Goal: Task Accomplishment & Management: Complete application form

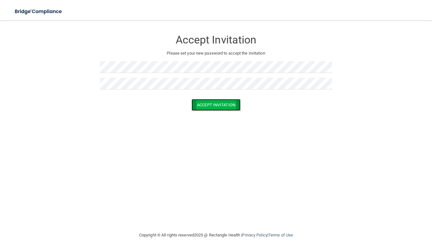
click at [207, 105] on button "Accept Invitation" at bounding box center [216, 105] width 49 height 12
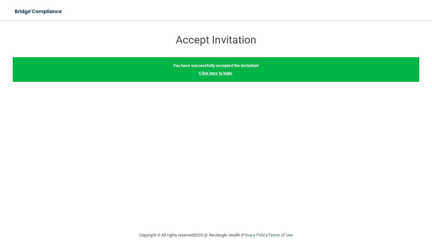
click at [225, 74] on link "Click here to login" at bounding box center [215, 73] width 33 height 5
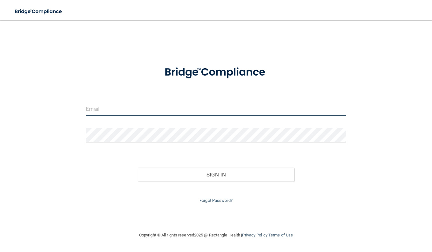
click at [192, 115] on input "email" at bounding box center [216, 109] width 260 height 14
type input "[EMAIL_ADDRESS][DOMAIN_NAME]"
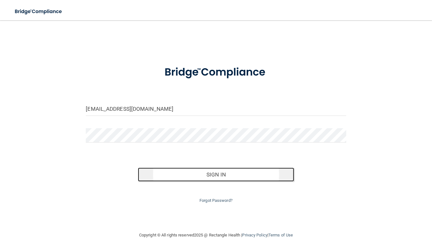
click at [256, 170] on button "Sign In" at bounding box center [216, 175] width 156 height 14
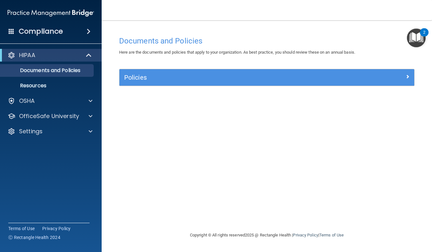
click at [53, 51] on div "HIPAA" at bounding box center [51, 55] width 102 height 13
click at [91, 57] on span at bounding box center [89, 55] width 5 height 8
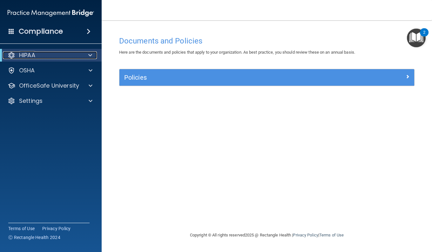
click at [91, 57] on span at bounding box center [90, 55] width 4 height 8
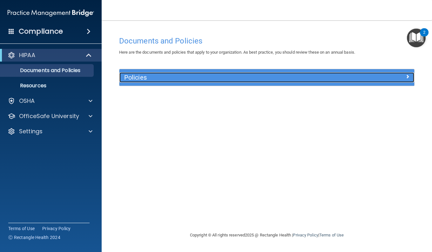
click at [159, 78] on h5 "Policies" at bounding box center [230, 77] width 212 height 7
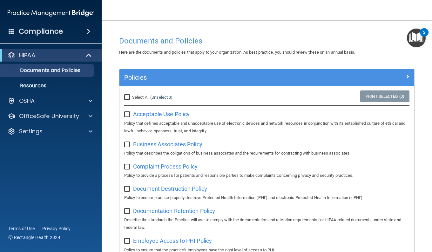
click at [124, 116] on input "checkbox" at bounding box center [127, 114] width 7 height 5
checkbox input "true"
click at [129, 99] on input "Select All (Unselect 1) Unselect All" at bounding box center [127, 97] width 7 height 5
checkbox input "true"
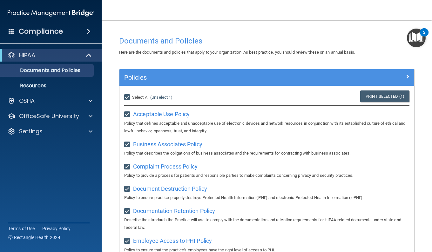
checkbox input "true"
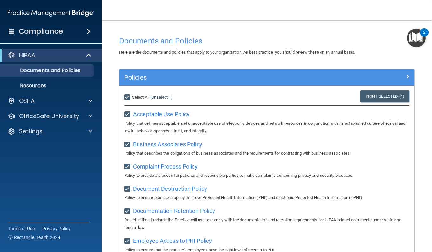
checkbox input "true"
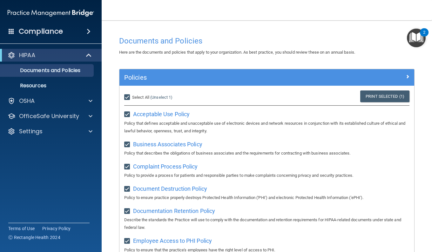
checkbox input "true"
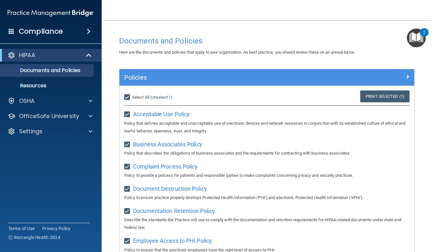
checkbox input "true"
click at [127, 96] on input "Select All (Unselect 21) Unselect All" at bounding box center [127, 97] width 7 height 5
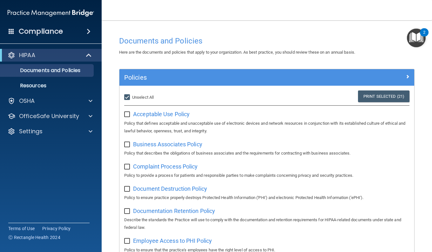
checkbox input "false"
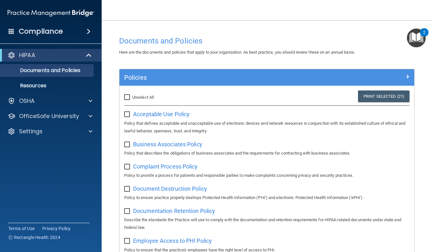
checkbox input "false"
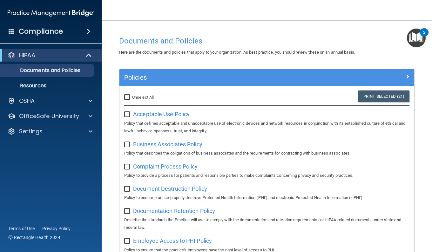
checkbox input "false"
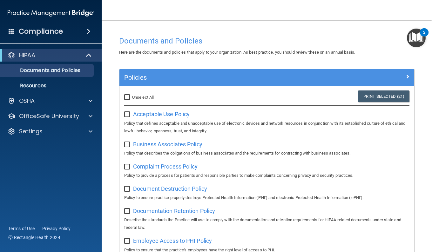
checkbox input "false"
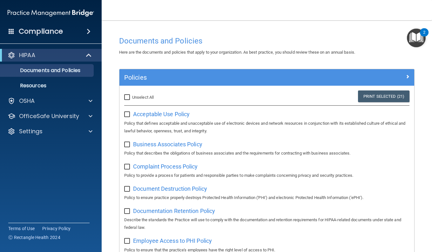
checkbox input "false"
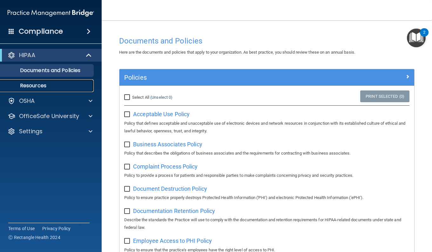
click at [65, 88] on p "Resources" at bounding box center [47, 86] width 87 height 6
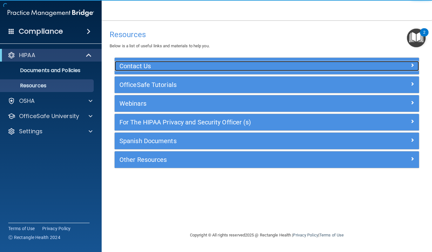
click at [183, 66] on h5 "Contact Us" at bounding box center [228, 66] width 219 height 7
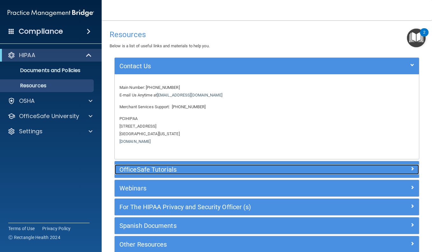
click at [186, 166] on h5 "OfficeSafe Tutorials" at bounding box center [228, 169] width 219 height 7
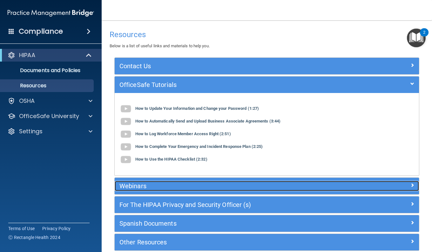
click at [199, 185] on h5 "Webinars" at bounding box center [228, 186] width 219 height 7
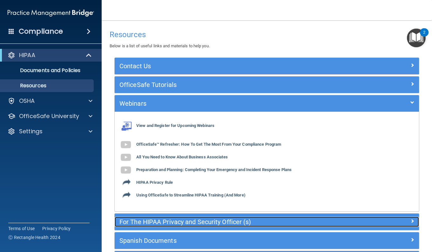
click at [200, 226] on div "For The HIPAA Privacy and Security Officer (s)" at bounding box center [229, 222] width 228 height 10
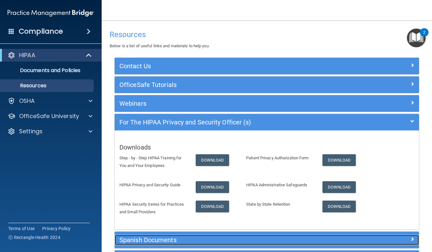
click at [190, 242] on h5 "Spanish Documents" at bounding box center [228, 240] width 219 height 7
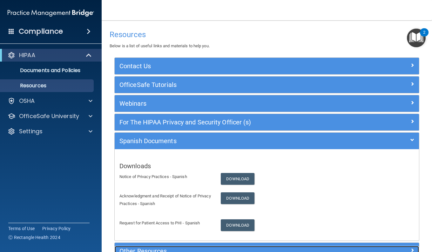
click at [196, 252] on html "Compliance HIPAA Documents and Policies Report an Incident Business Associates …" at bounding box center [216, 126] width 432 height 252
click at [199, 249] on h5 "Other Resources" at bounding box center [228, 251] width 219 height 7
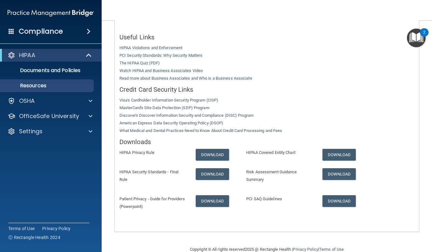
scroll to position [135, 0]
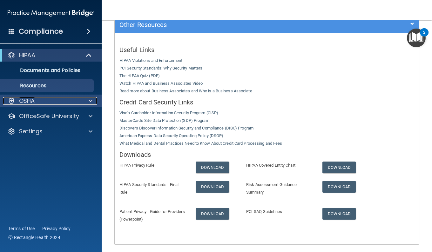
click at [80, 103] on div "OSHA" at bounding box center [42, 101] width 79 height 8
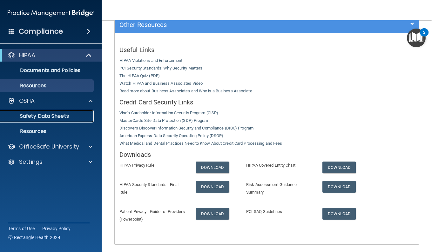
click at [68, 114] on p "Safety Data Sheets" at bounding box center [47, 116] width 87 height 6
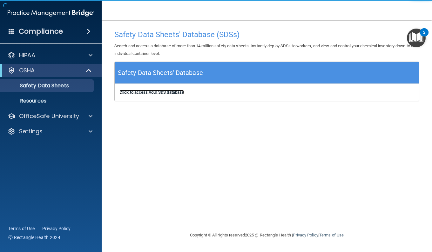
click at [153, 93] on b "Click to access your SDS database" at bounding box center [151, 92] width 64 height 5
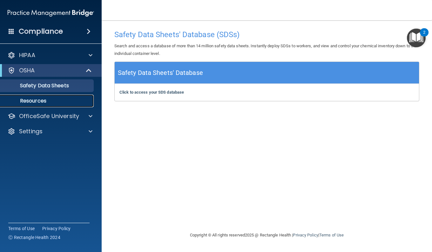
click at [57, 100] on p "Resources" at bounding box center [47, 101] width 87 height 6
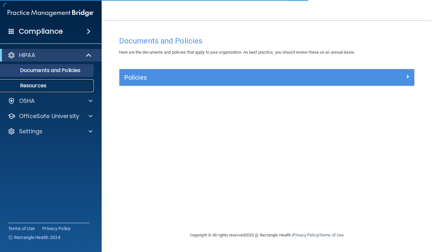
click at [45, 85] on p "Resources" at bounding box center [47, 86] width 87 height 6
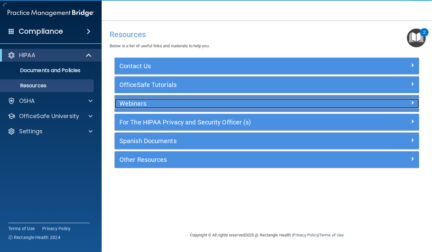
click at [165, 107] on div "Webinars" at bounding box center [229, 103] width 228 height 10
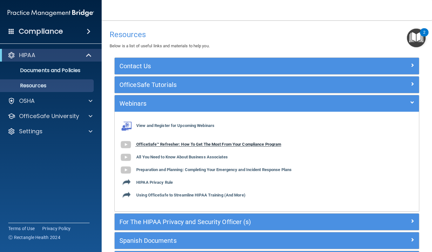
click at [164, 145] on b "OfficeSafe™ Refresher: How To Get The Most From Your Compliance Program" at bounding box center [208, 144] width 145 height 5
